Goal: Task Accomplishment & Management: Manage account settings

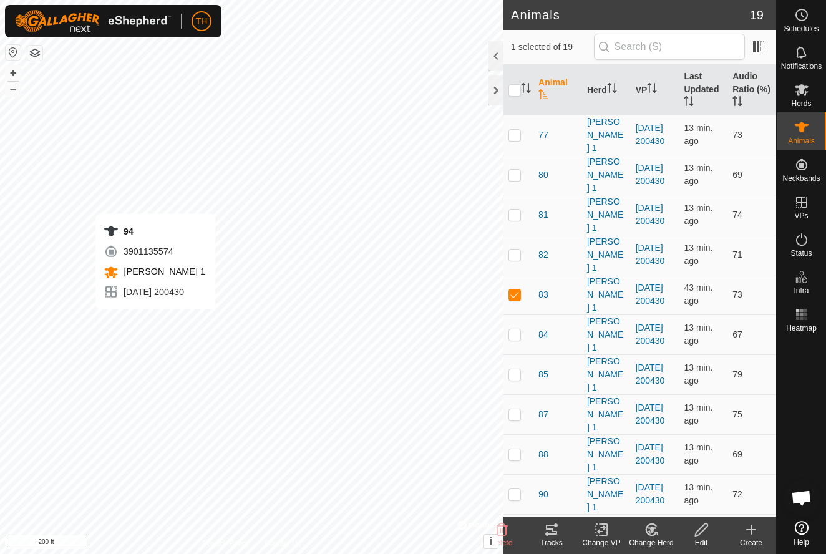
checkbox input "false"
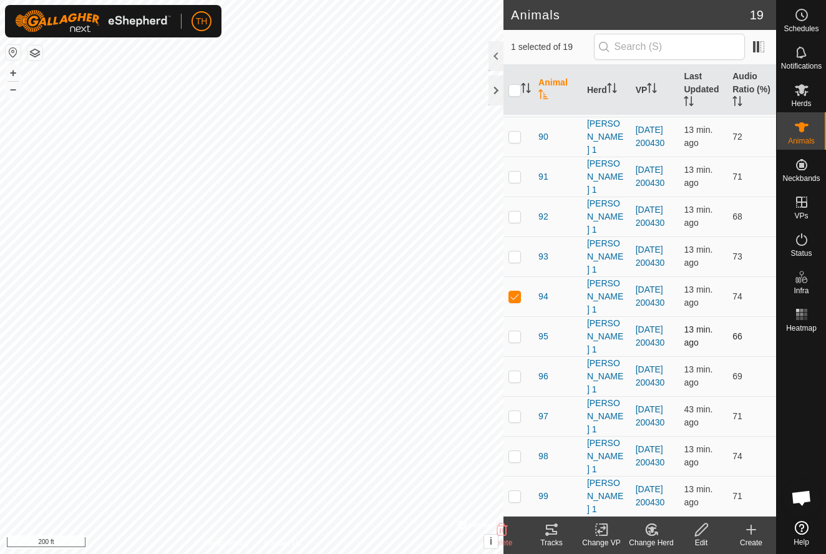
scroll to position [358, 0]
click at [555, 530] on icon at bounding box center [551, 529] width 15 height 15
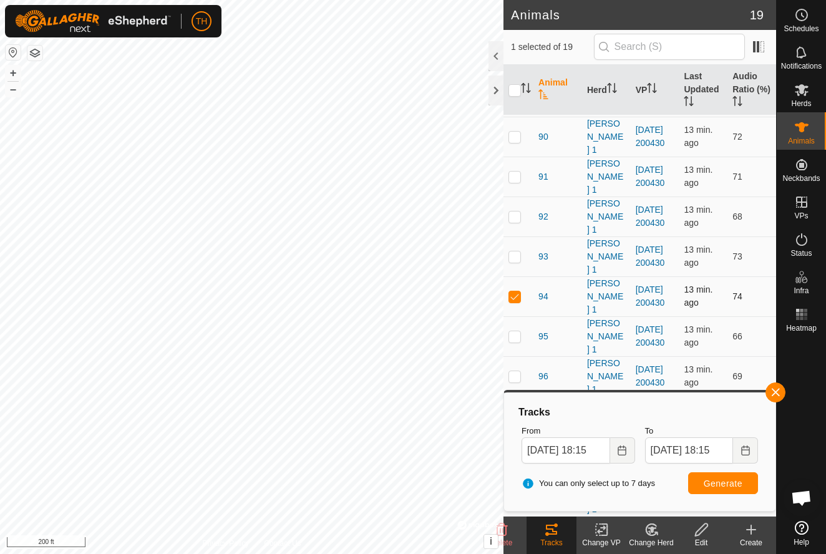
click at [515, 300] on p-checkbox at bounding box center [515, 296] width 12 height 10
checkbox input "false"
click at [542, 217] on span "92" at bounding box center [544, 216] width 10 height 13
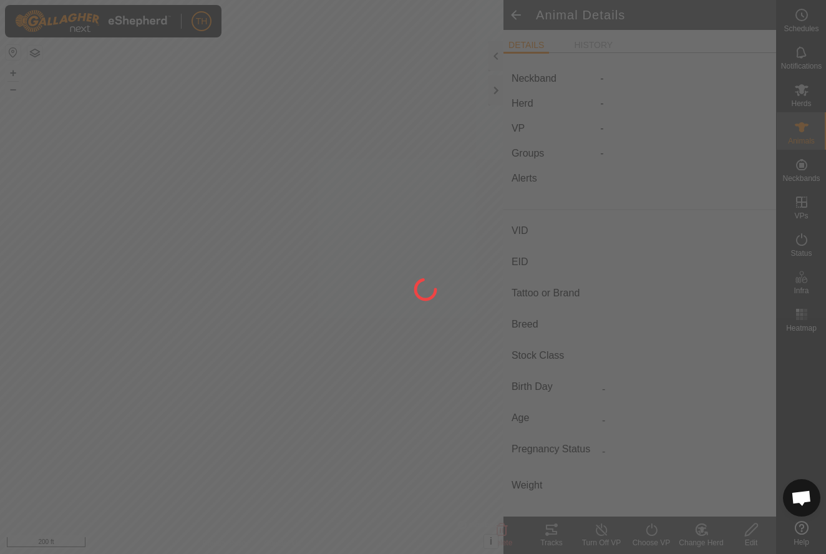
type input "92"
type input "-"
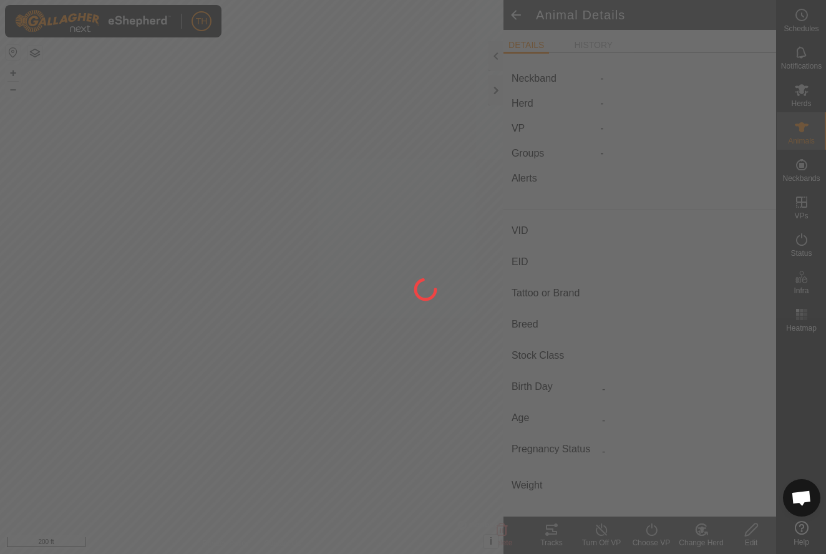
type input "0 kg"
type input "-"
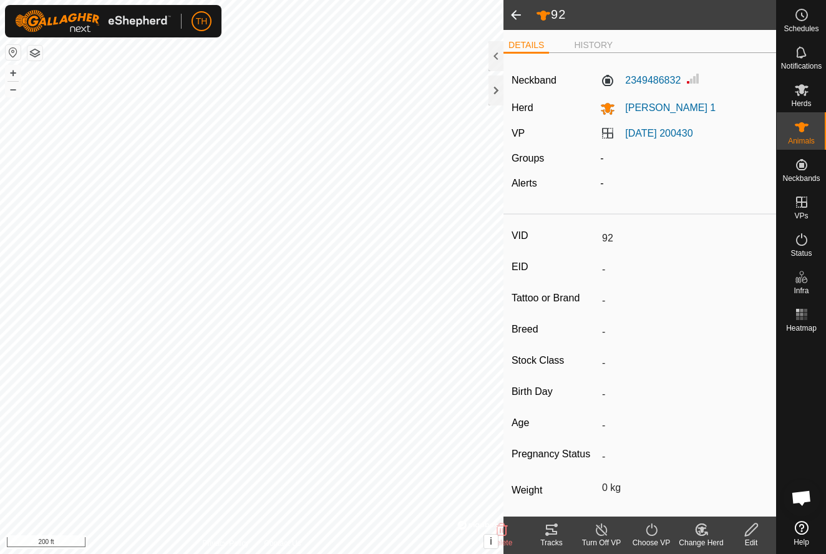
click at [552, 532] on icon at bounding box center [551, 529] width 15 height 15
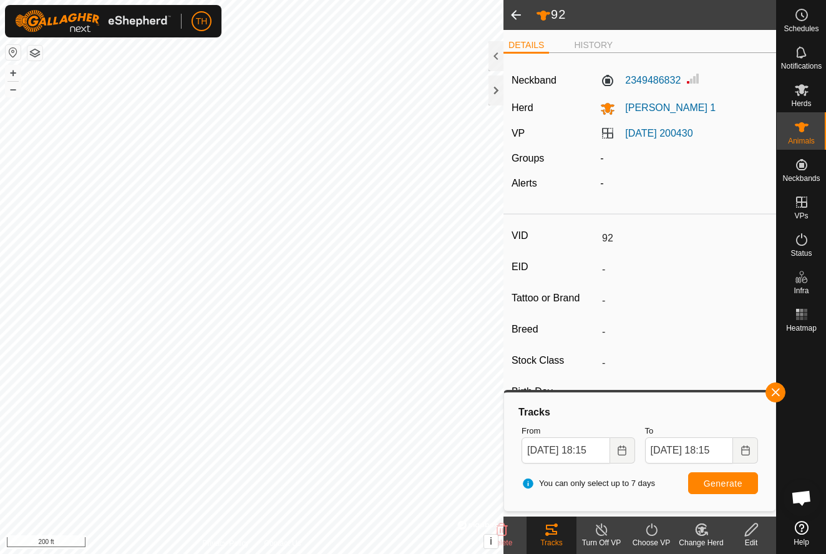
click at [515, 18] on span at bounding box center [516, 15] width 25 height 30
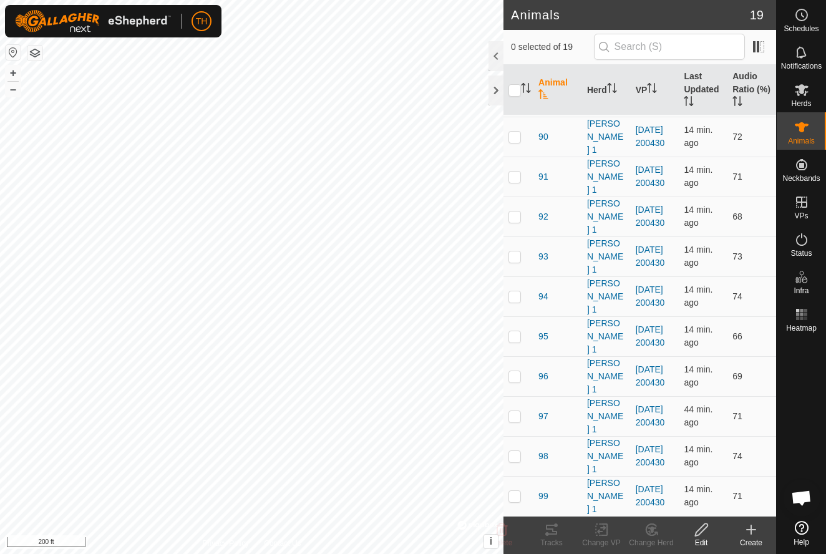
scroll to position [358, 0]
click at [542, 335] on span "95" at bounding box center [544, 336] width 10 height 13
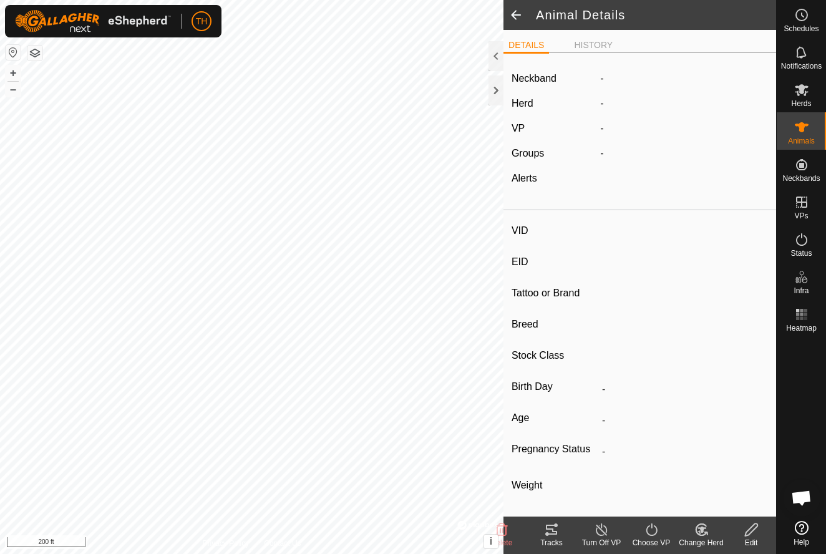
type input "95"
type input "-"
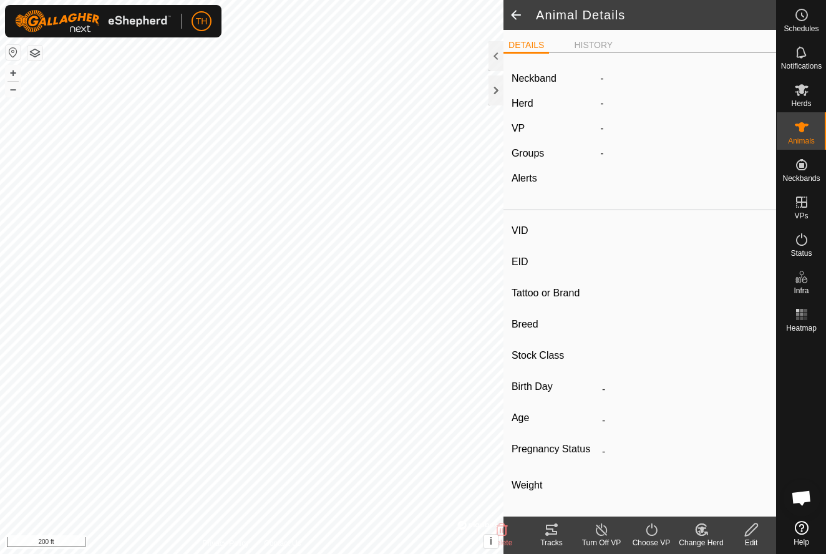
type input "0 kg"
type input "-"
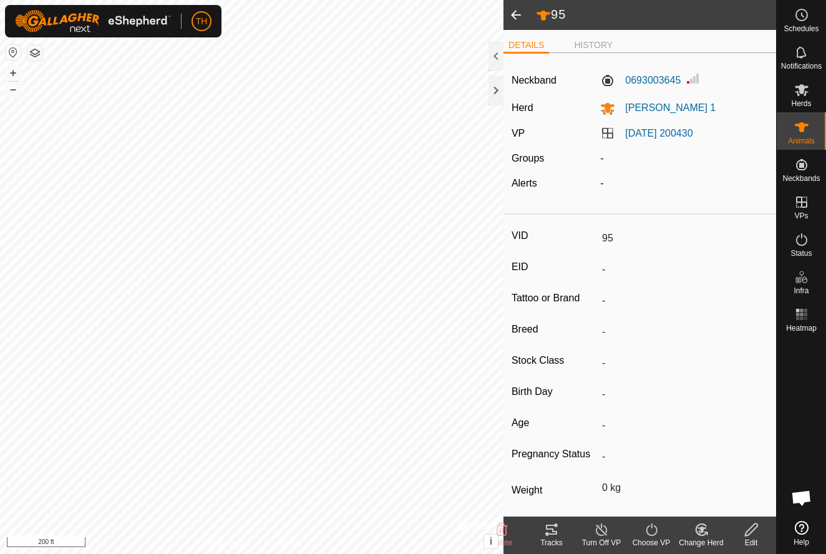
click at [554, 529] on icon at bounding box center [551, 529] width 15 height 15
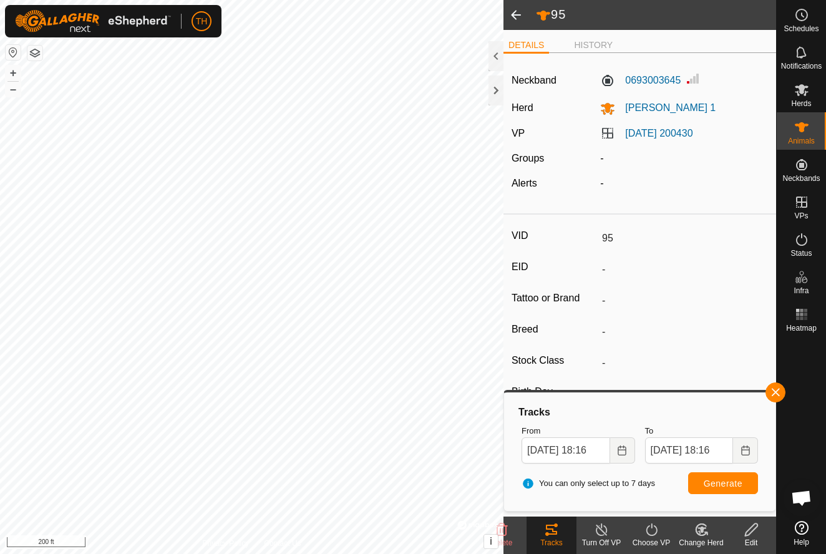
click at [517, 14] on span at bounding box center [516, 15] width 25 height 30
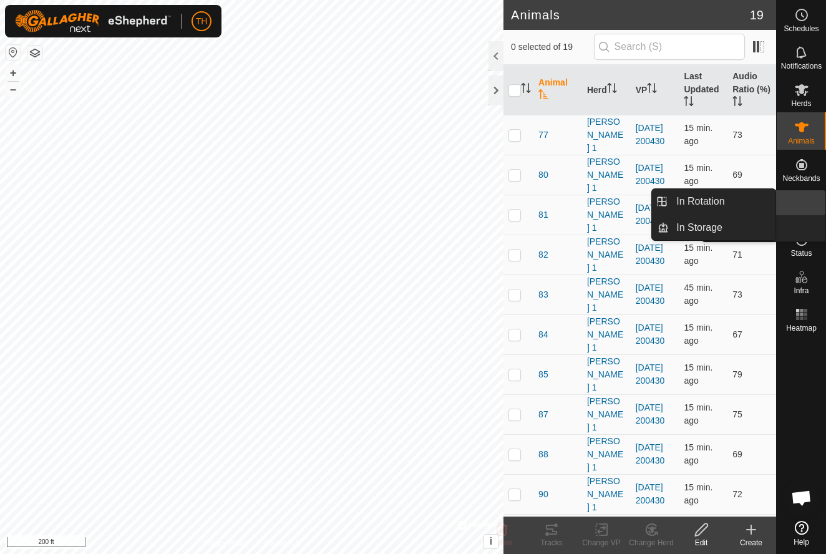
click at [802, 210] on es-virtualpaddocks-svg-icon at bounding box center [802, 202] width 22 height 20
click at [714, 197] on span "In Rotation" at bounding box center [700, 201] width 48 height 15
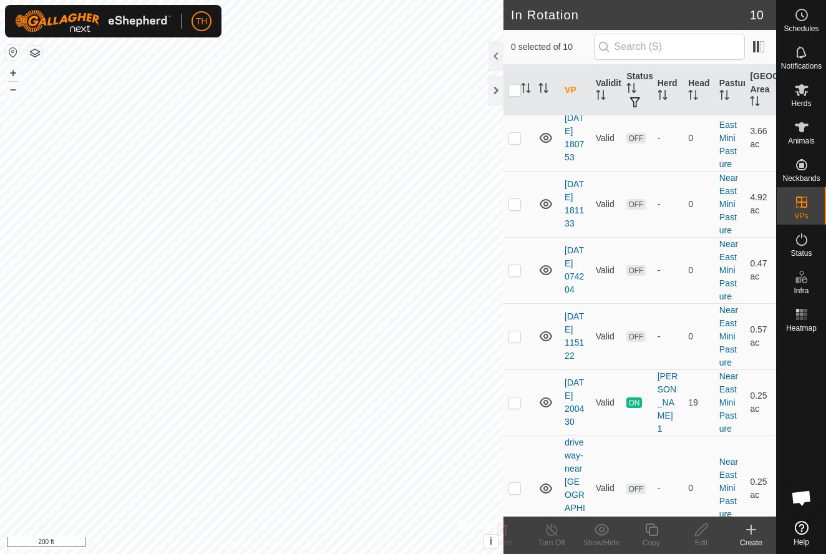
scroll to position [311, 0]
click at [750, 530] on icon at bounding box center [751, 530] width 9 height 0
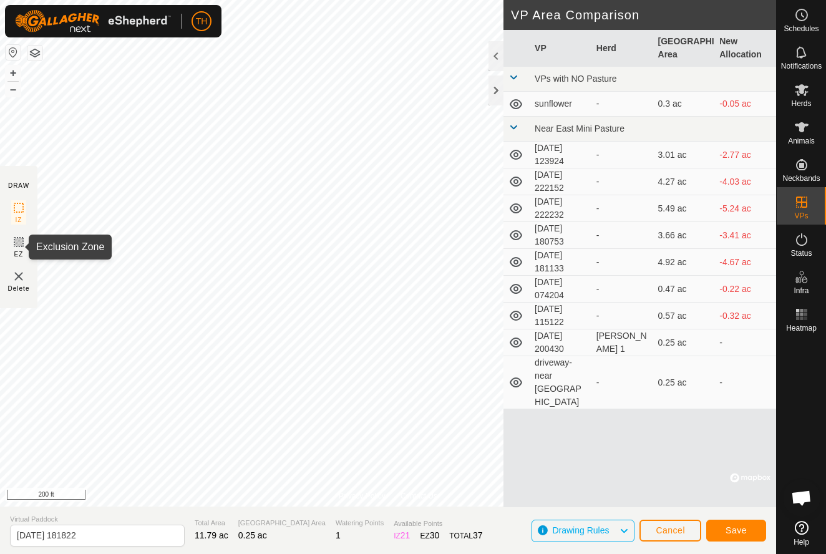
click at [17, 239] on icon at bounding box center [18, 241] width 7 height 7
click at [12, 71] on button "+" at bounding box center [13, 73] width 15 height 15
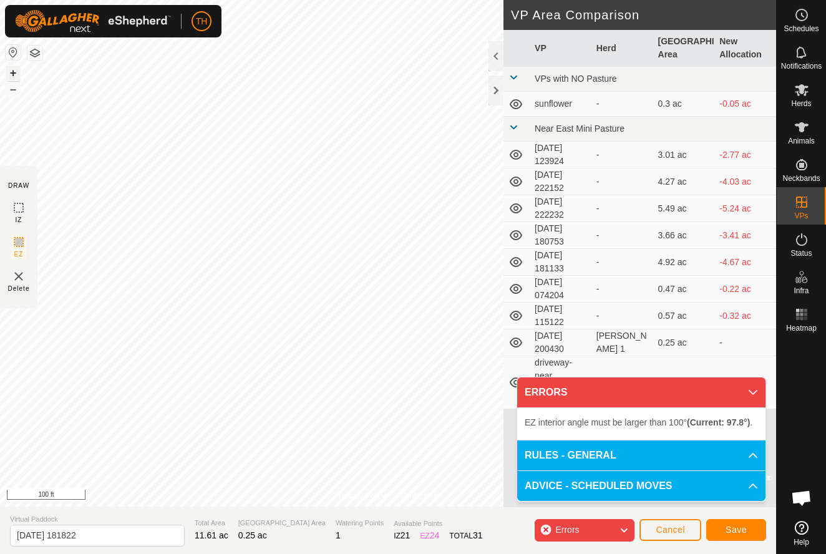
click at [12, 72] on button "+" at bounding box center [13, 73] width 15 height 15
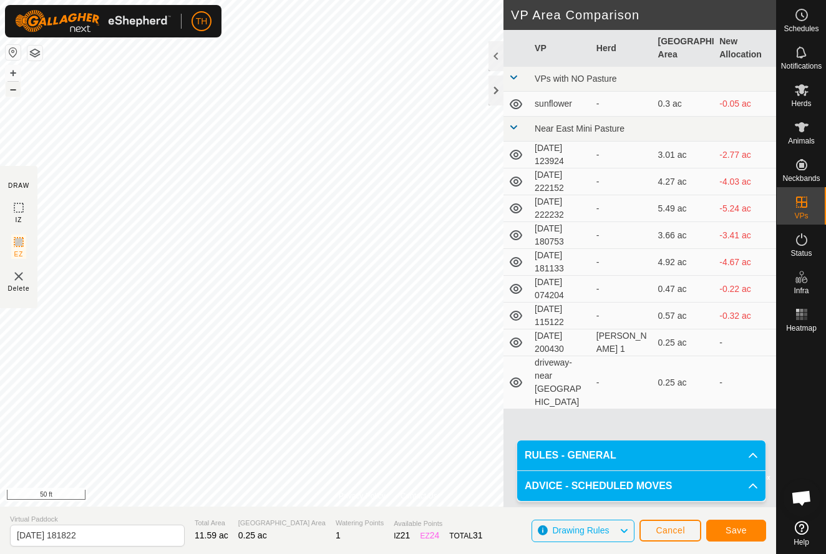
click at [14, 89] on button "–" at bounding box center [13, 89] width 15 height 15
click at [19, 212] on icon at bounding box center [18, 207] width 15 height 15
click at [12, 91] on button "–" at bounding box center [13, 89] width 15 height 15
click at [732, 530] on span "Save" at bounding box center [736, 530] width 21 height 10
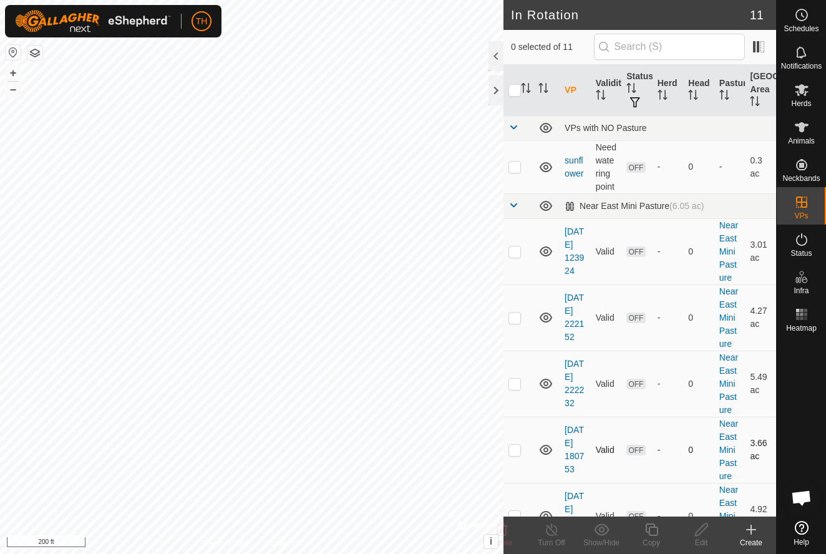
checkbox input "true"
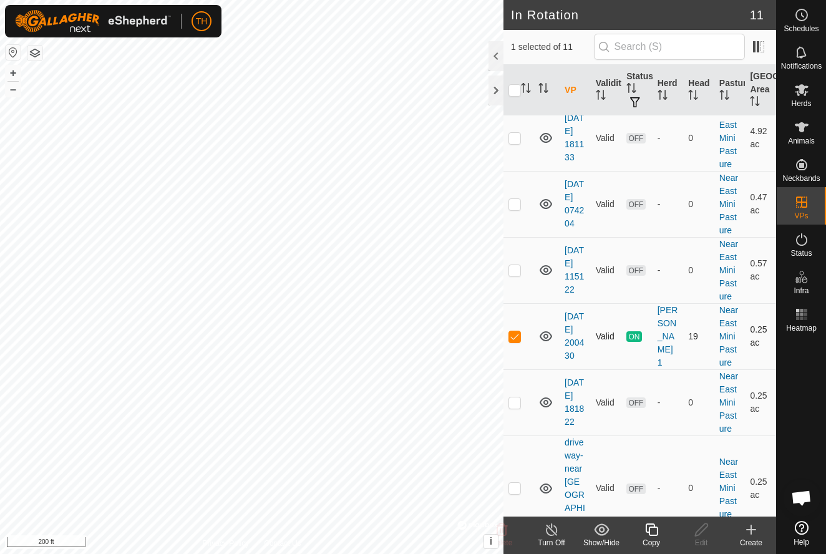
scroll to position [378, 0]
click at [763, 46] on span at bounding box center [759, 47] width 20 height 20
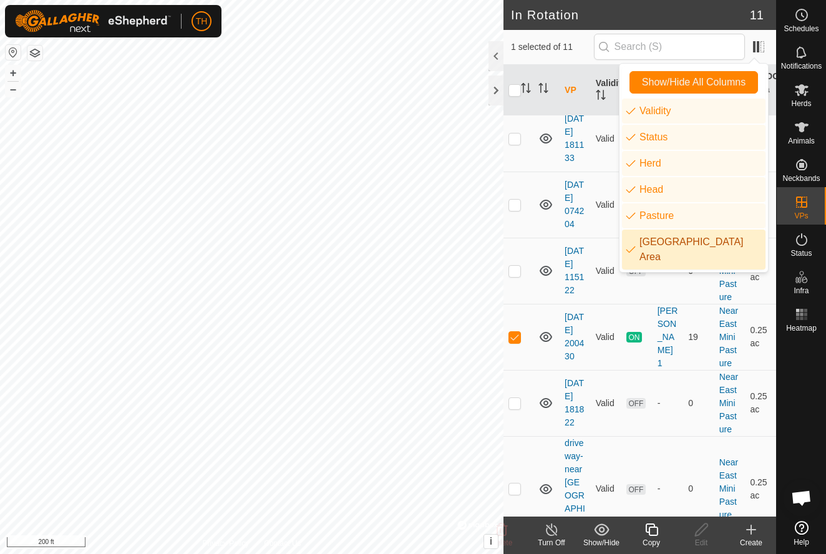
click at [662, 239] on li "[GEOGRAPHIC_DATA] Area" at bounding box center [694, 250] width 144 height 40
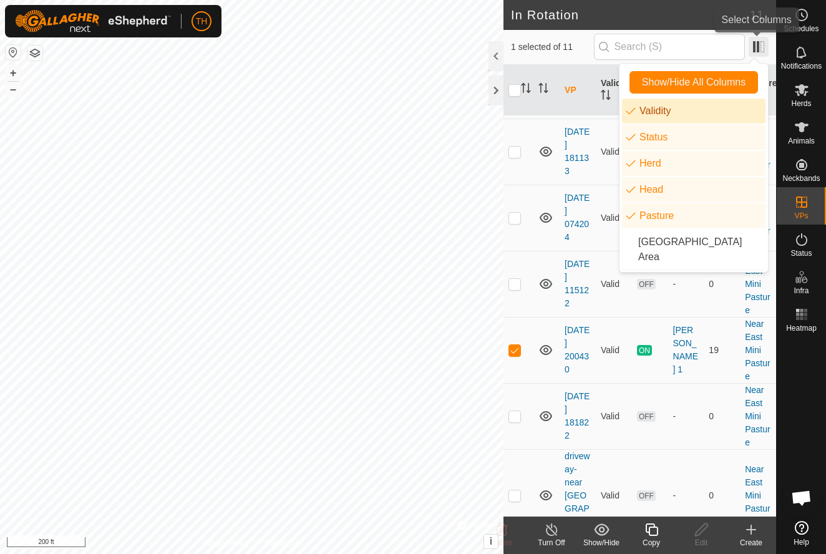
click at [755, 49] on span at bounding box center [759, 47] width 20 height 20
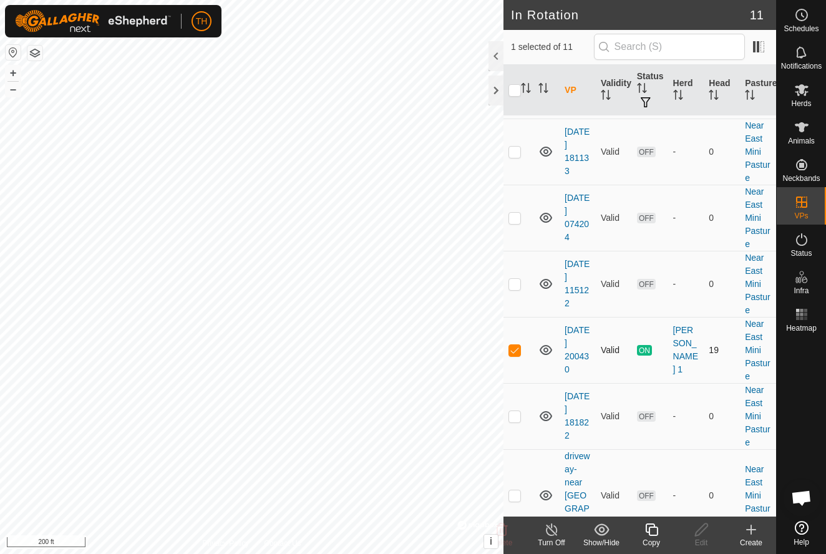
checkbox input "true"
checkbox input "false"
checkbox input "true"
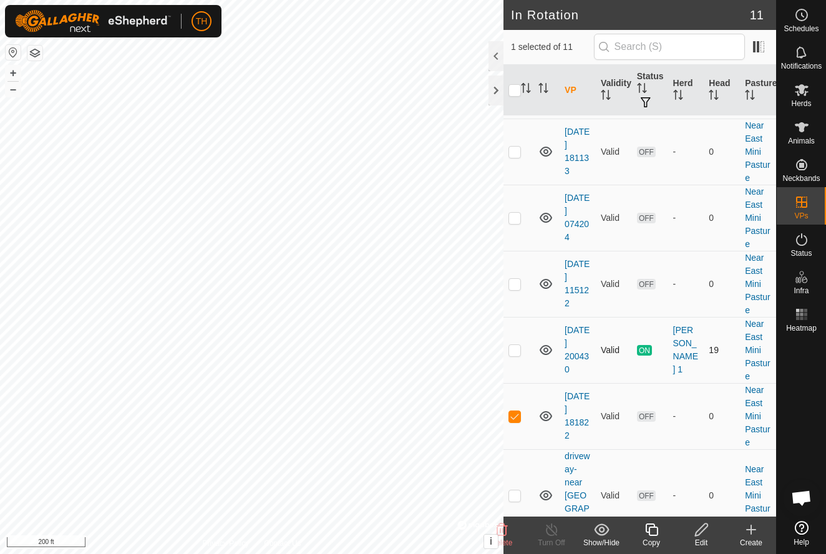
checkbox input "false"
click at [573, 329] on link "[DATE] 200430" at bounding box center [577, 349] width 25 height 49
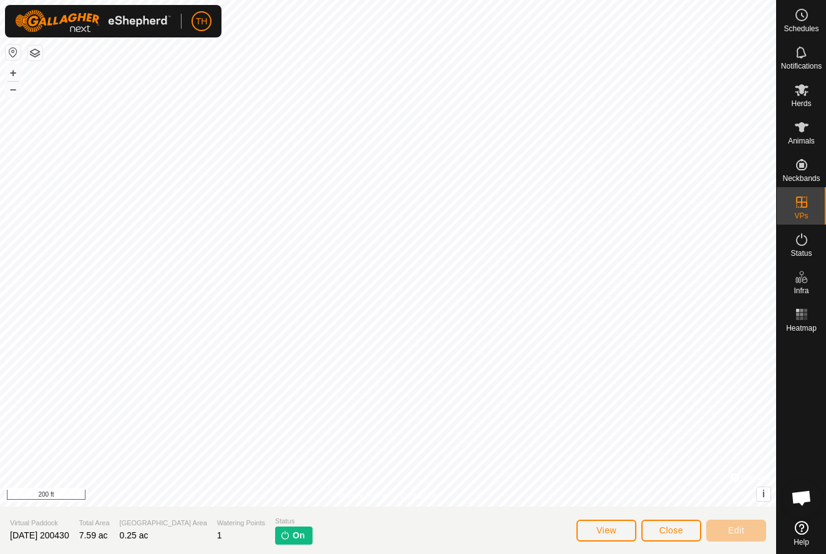
click at [666, 529] on span "Close" at bounding box center [672, 530] width 24 height 10
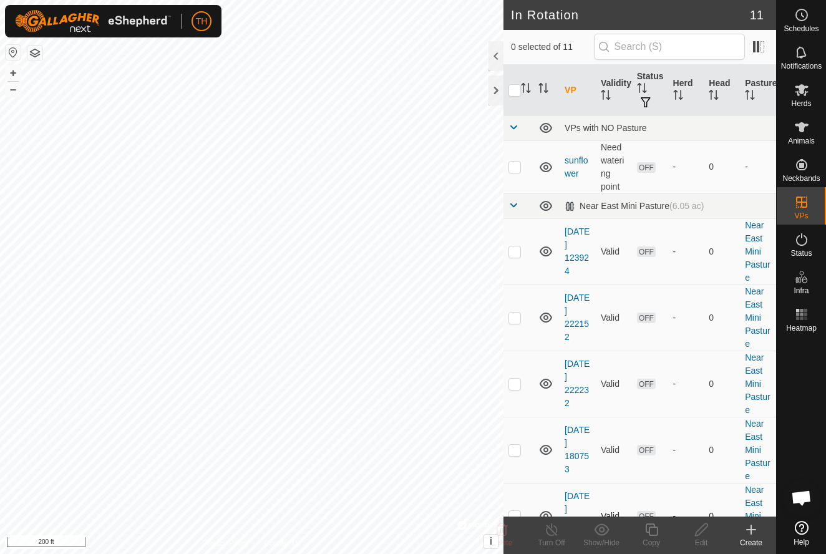
checkbox input "true"
click at [604, 530] on icon at bounding box center [601, 530] width 15 height 12
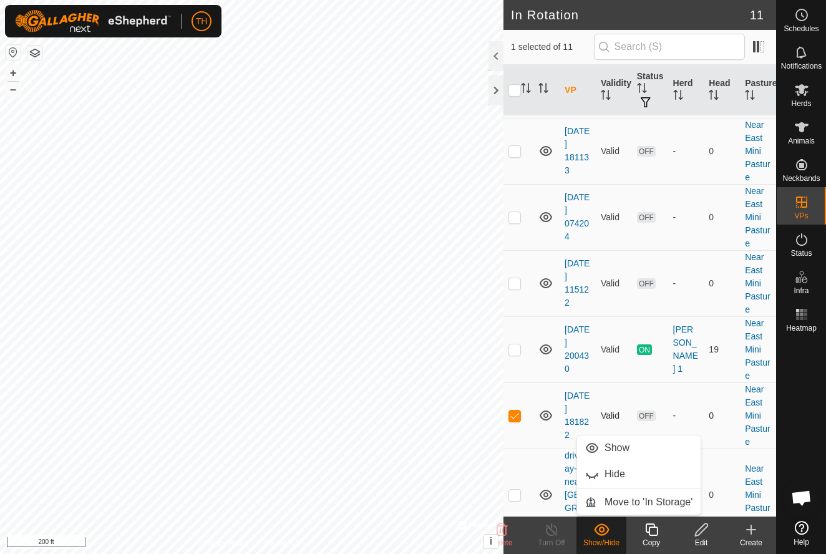
scroll to position [364, 0]
click at [575, 397] on link "[DATE] 181822" at bounding box center [577, 415] width 25 height 49
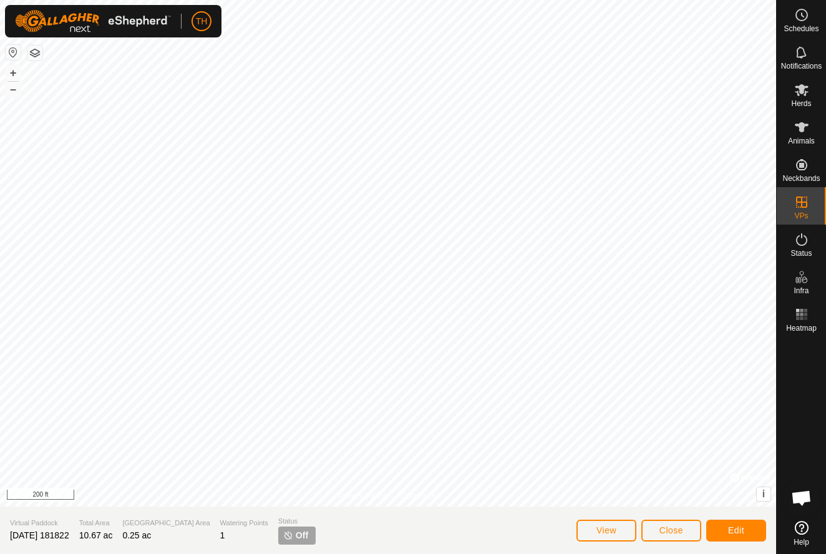
click at [665, 532] on span "Close" at bounding box center [672, 530] width 24 height 10
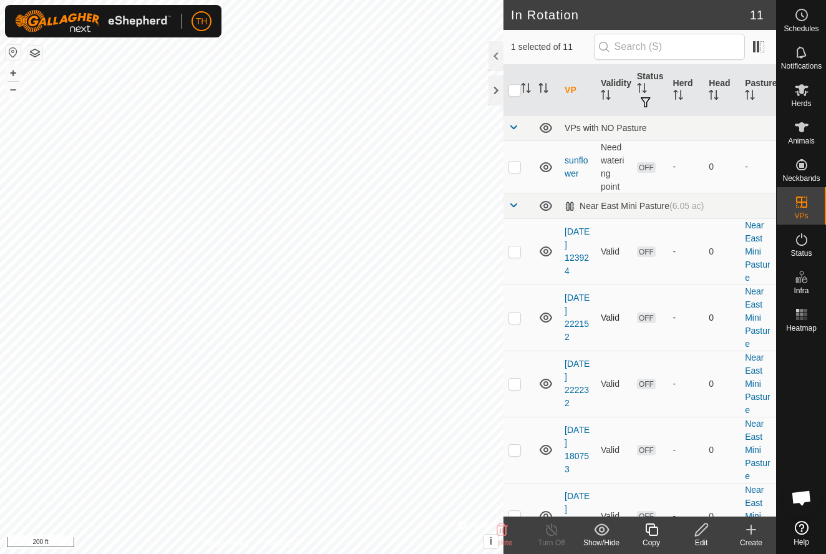
checkbox input "true"
click at [703, 532] on icon at bounding box center [702, 529] width 16 height 15
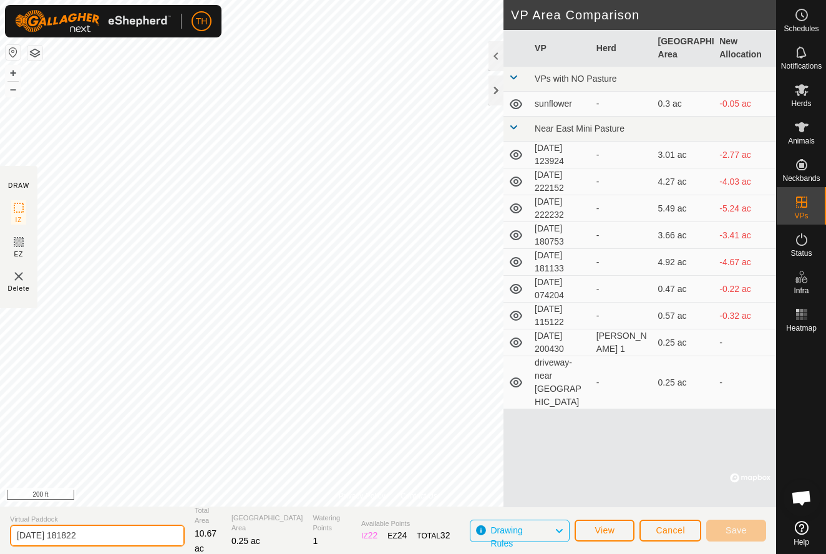
click at [114, 535] on input "[DATE] 181822" at bounding box center [97, 536] width 175 height 22
type input "2"
type input "Farmhouse exclusion"
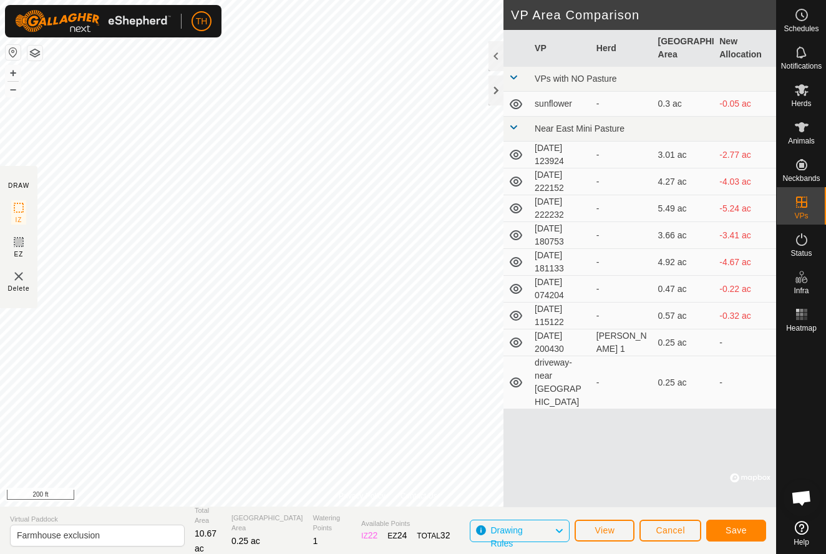
click at [729, 527] on span "Save" at bounding box center [736, 530] width 21 height 10
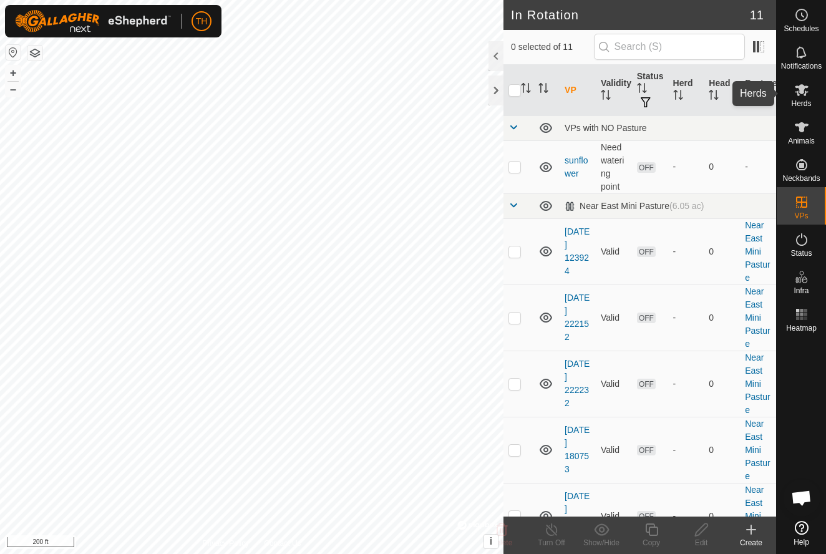
click at [803, 94] on icon at bounding box center [801, 89] width 15 height 15
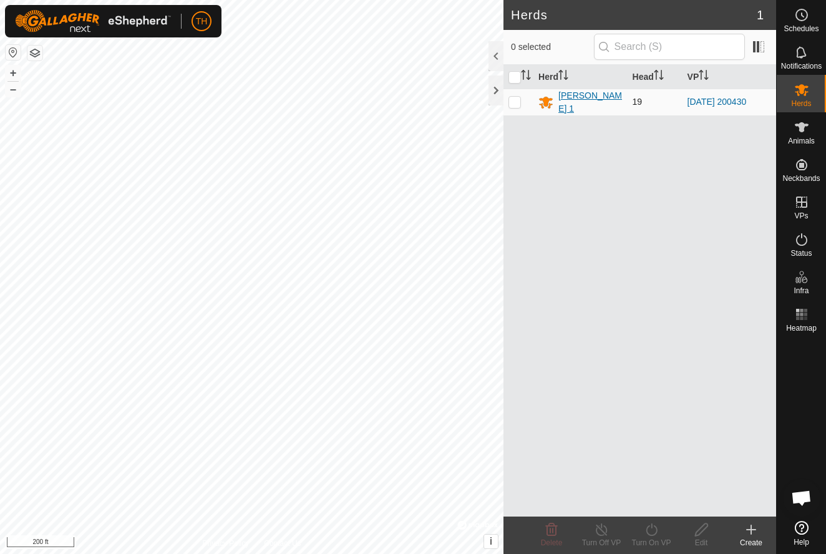
click at [581, 100] on div "[PERSON_NAME] 1" at bounding box center [590, 102] width 64 height 26
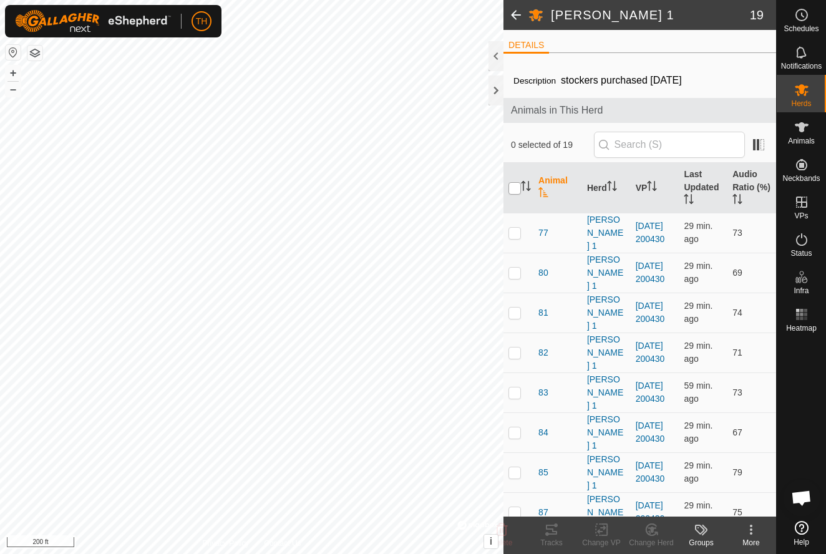
click at [516, 187] on input "checkbox" at bounding box center [515, 188] width 12 height 12
checkbox input "true"
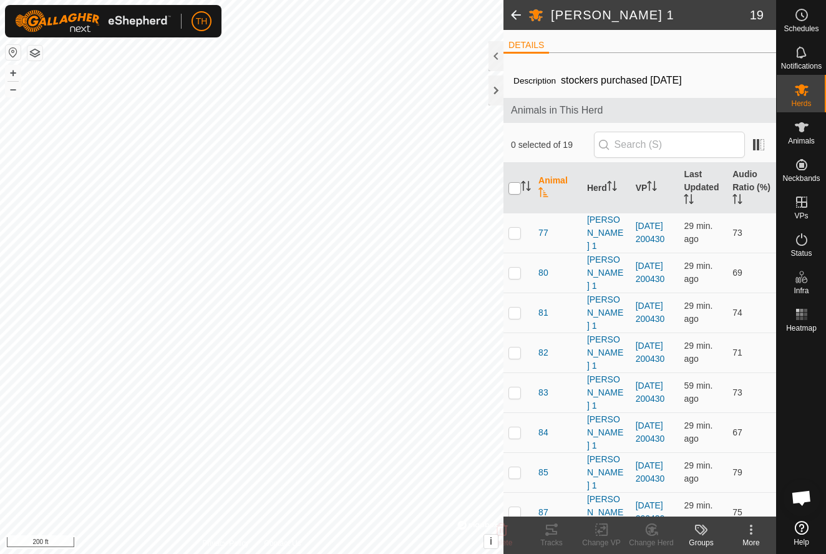
checkbox input "true"
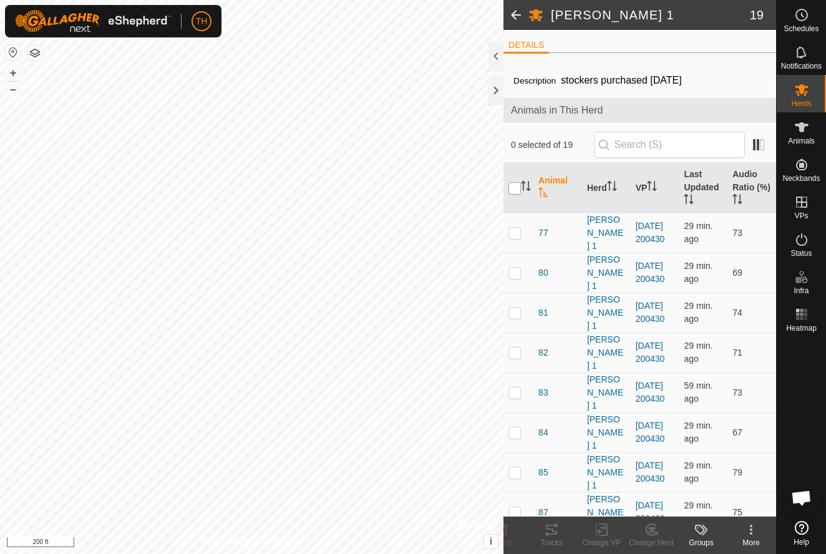
checkbox input "true"
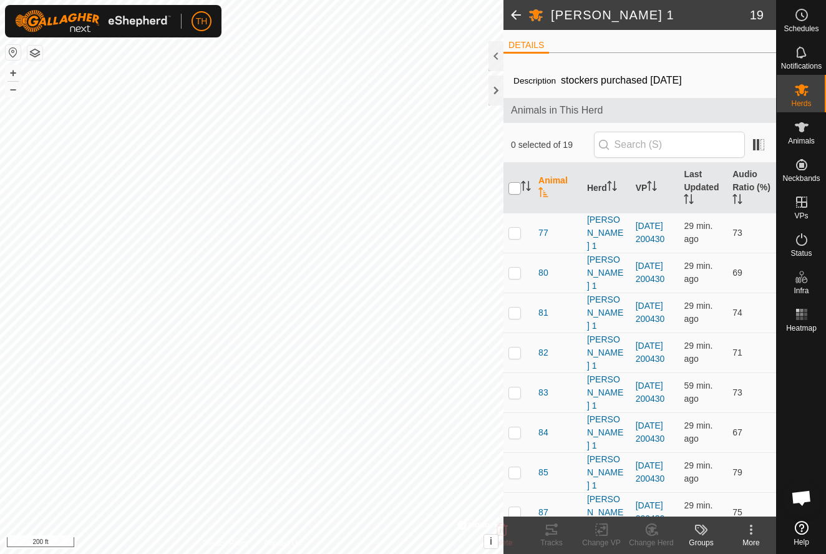
checkbox input "true"
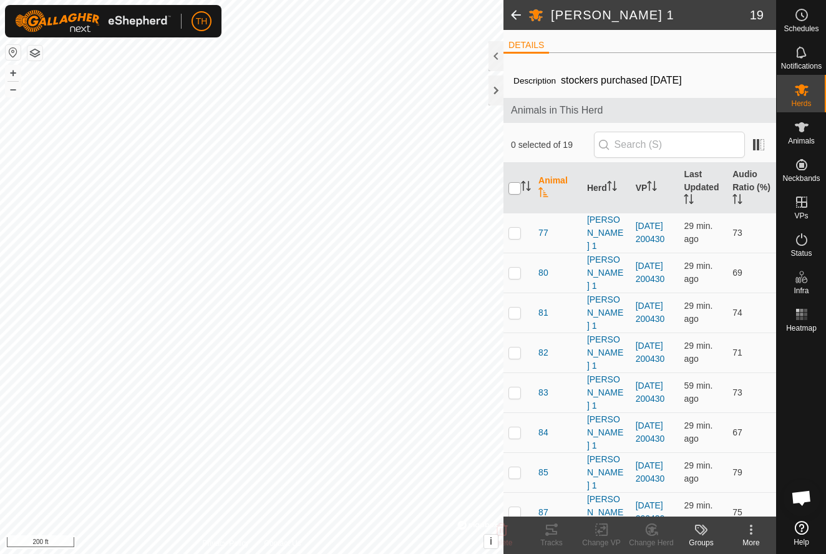
checkbox input "true"
click at [600, 532] on icon at bounding box center [601, 530] width 9 height 8
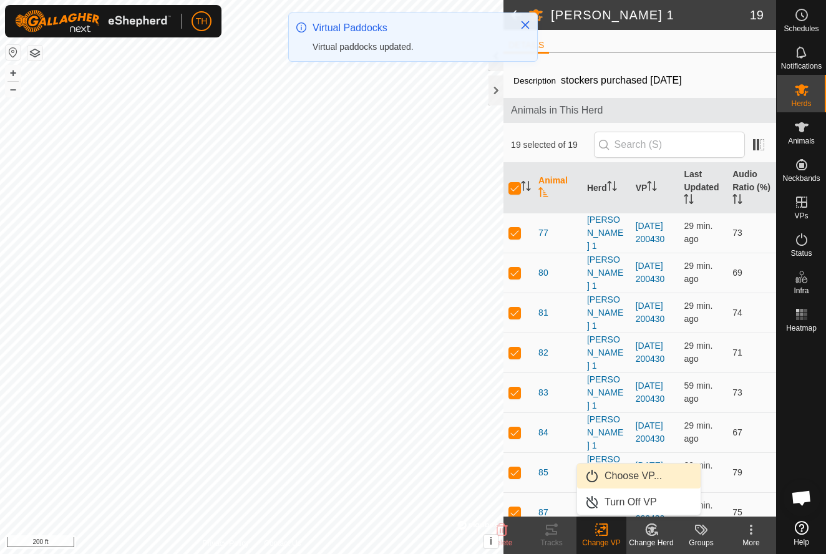
click at [642, 472] on span "Choose VP..." at bounding box center [633, 476] width 57 height 15
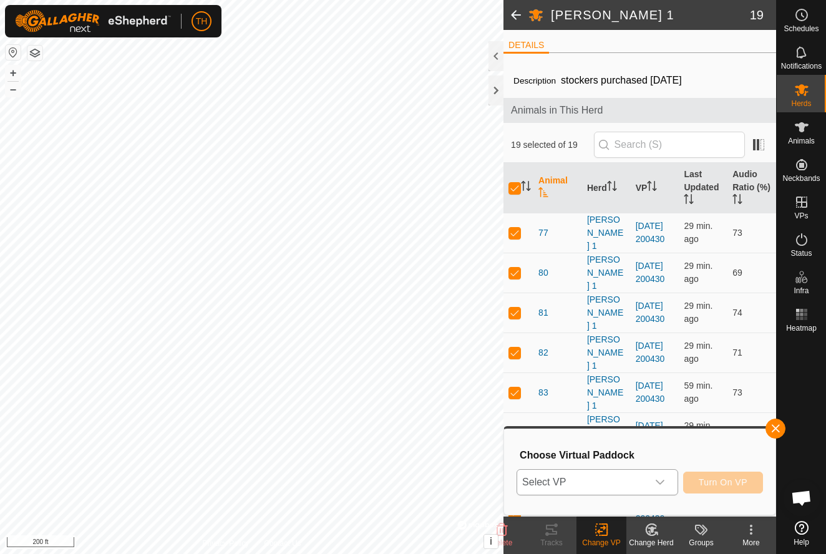
click at [643, 492] on span "Select VP" at bounding box center [582, 482] width 130 height 25
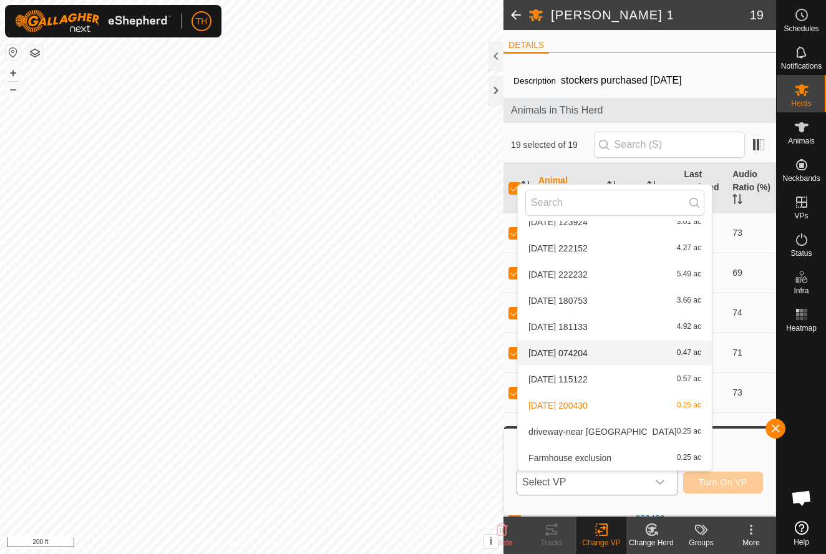
scroll to position [95, 0]
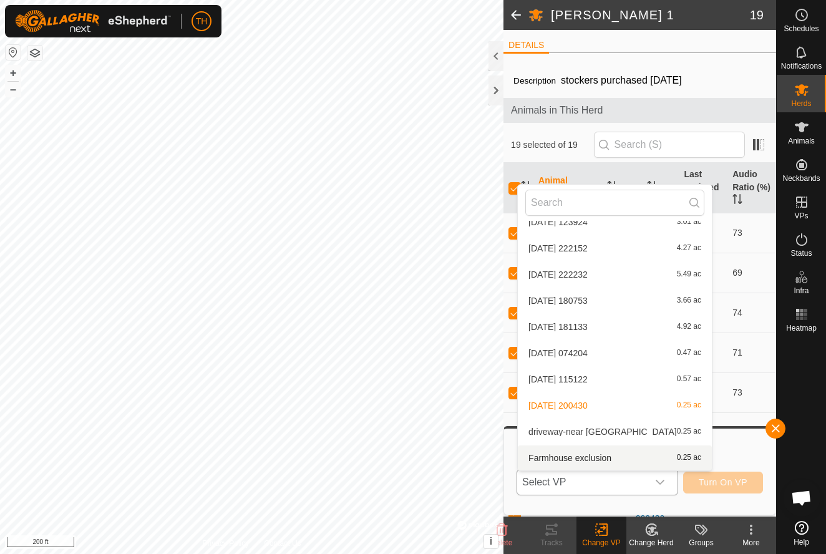
click at [572, 456] on span "Farmhouse exclusion" at bounding box center [570, 458] width 83 height 9
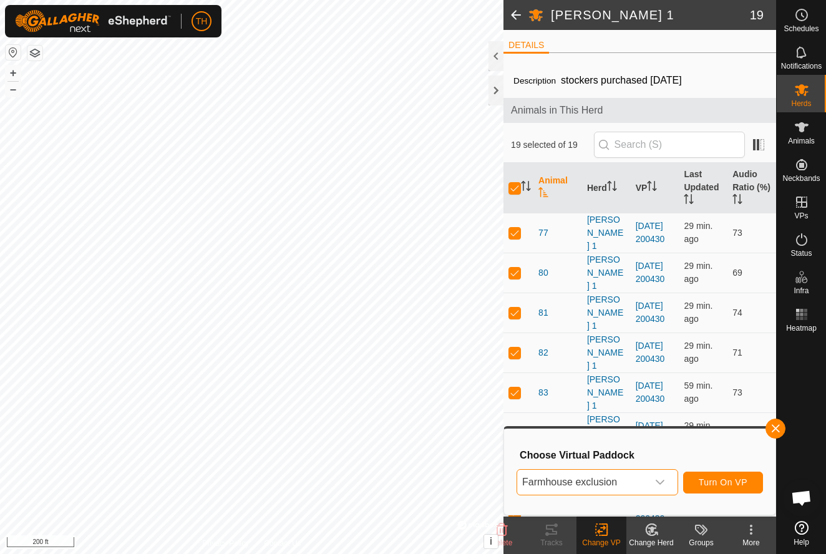
click at [718, 480] on span "Turn On VP" at bounding box center [723, 482] width 49 height 10
